Goal: Purchase product/service

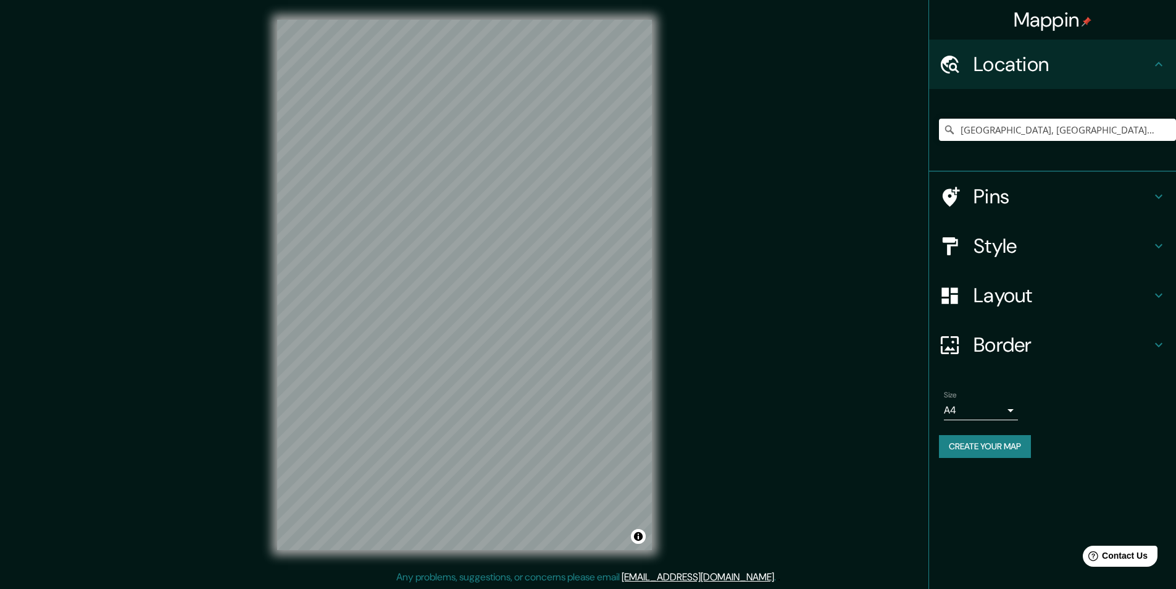
click at [1023, 115] on div "[GEOGRAPHIC_DATA], [GEOGRAPHIC_DATA], [GEOGRAPHIC_DATA]" at bounding box center [1057, 130] width 237 height 62
click at [1036, 129] on input "[GEOGRAPHIC_DATA], [GEOGRAPHIC_DATA], [GEOGRAPHIC_DATA]" at bounding box center [1057, 130] width 237 height 22
click at [1045, 298] on h4 "Layout" at bounding box center [1063, 295] width 178 height 25
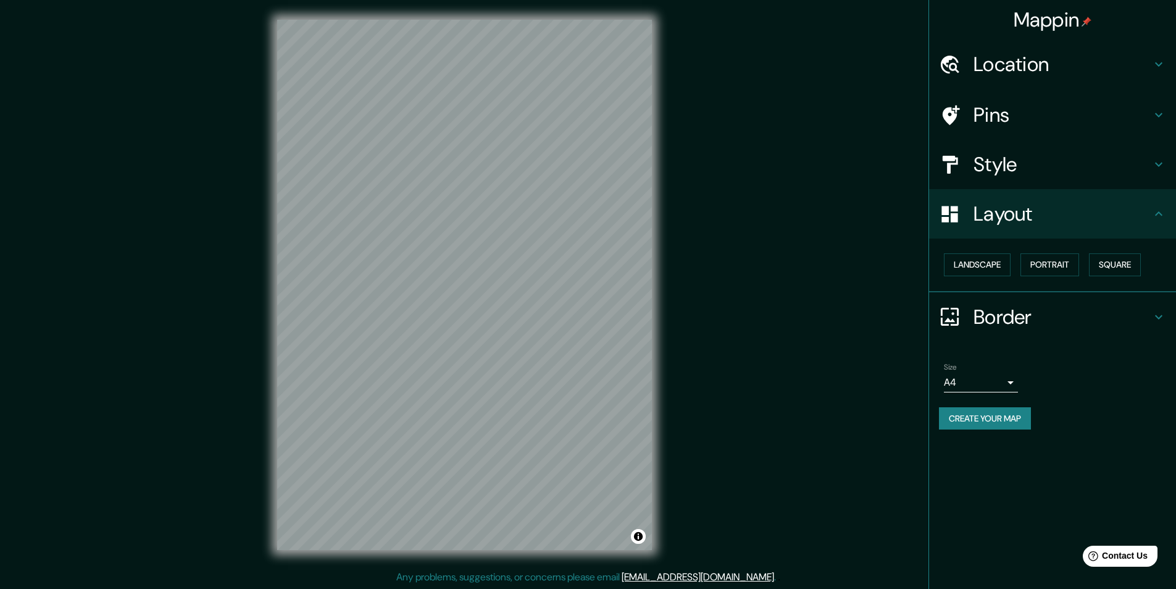
click at [1071, 228] on div "Layout" at bounding box center [1052, 213] width 247 height 49
click at [1038, 167] on h4 "Style" at bounding box center [1063, 164] width 178 height 25
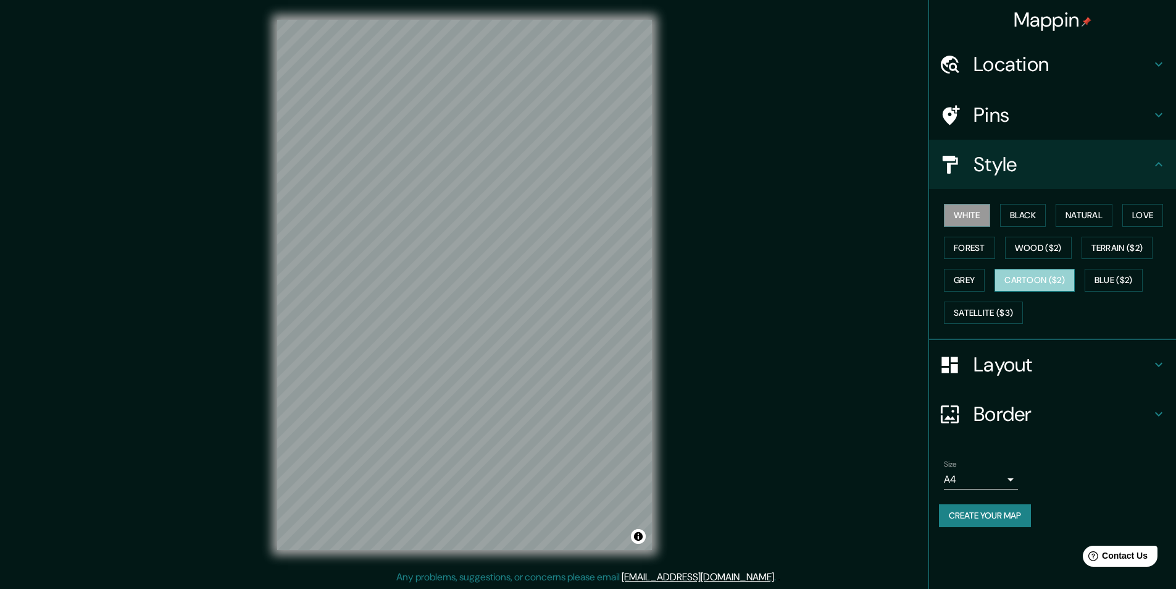
click at [1058, 277] on button "Cartoon ($2)" at bounding box center [1035, 280] width 80 height 23
click at [1089, 58] on h4 "Location" at bounding box center [1063, 64] width 178 height 25
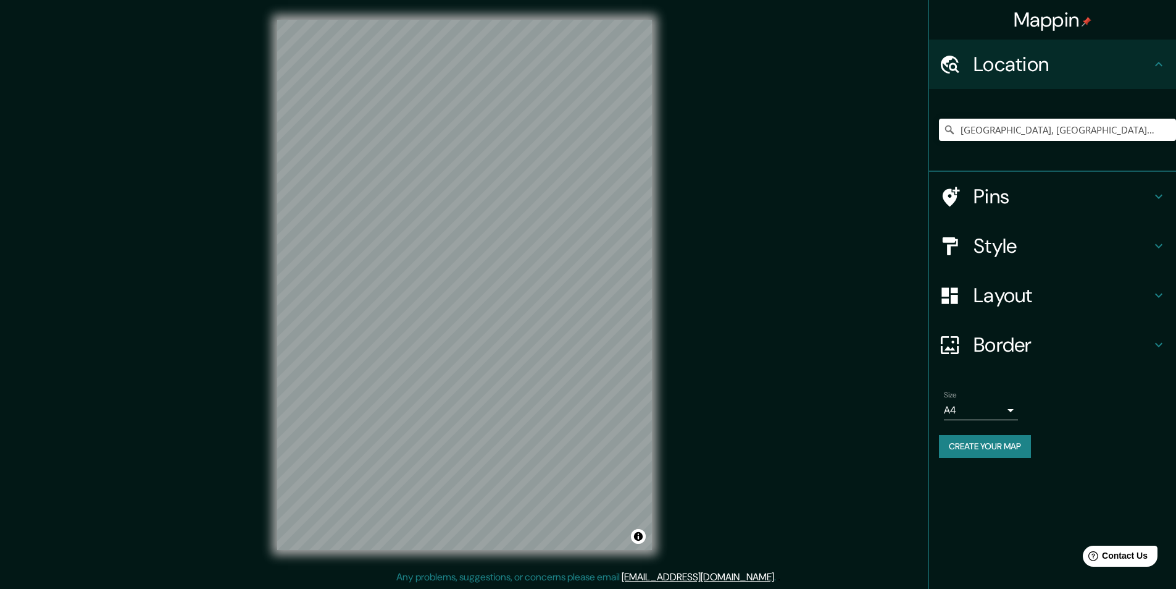
click at [1066, 118] on div "[GEOGRAPHIC_DATA], [GEOGRAPHIC_DATA], [GEOGRAPHIC_DATA]" at bounding box center [1057, 130] width 237 height 62
click at [1065, 127] on input "[GEOGRAPHIC_DATA], [GEOGRAPHIC_DATA], [GEOGRAPHIC_DATA]" at bounding box center [1057, 130] width 237 height 22
click at [1100, 132] on input "[GEOGRAPHIC_DATA], [GEOGRAPHIC_DATA], [GEOGRAPHIC_DATA]" at bounding box center [1057, 130] width 237 height 22
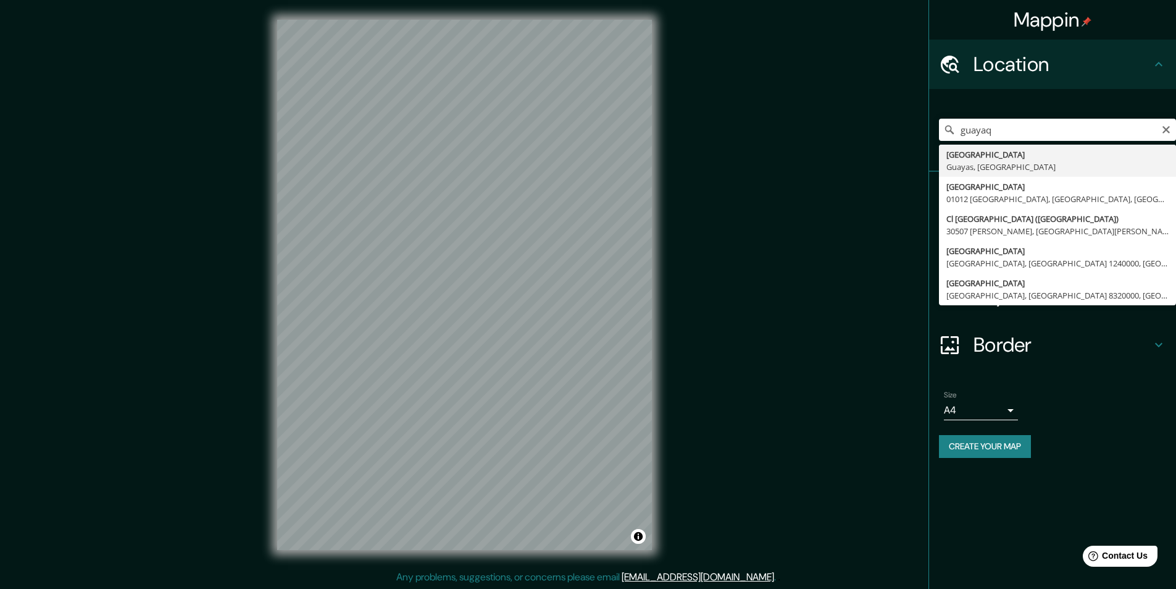
type input "[GEOGRAPHIC_DATA], [GEOGRAPHIC_DATA], [GEOGRAPHIC_DATA]"
